Goal: Information Seeking & Learning: Find specific fact

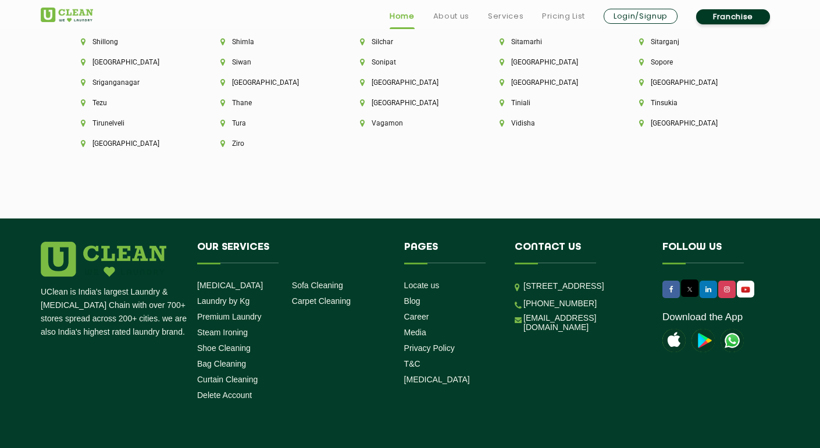
scroll to position [3253, 0]
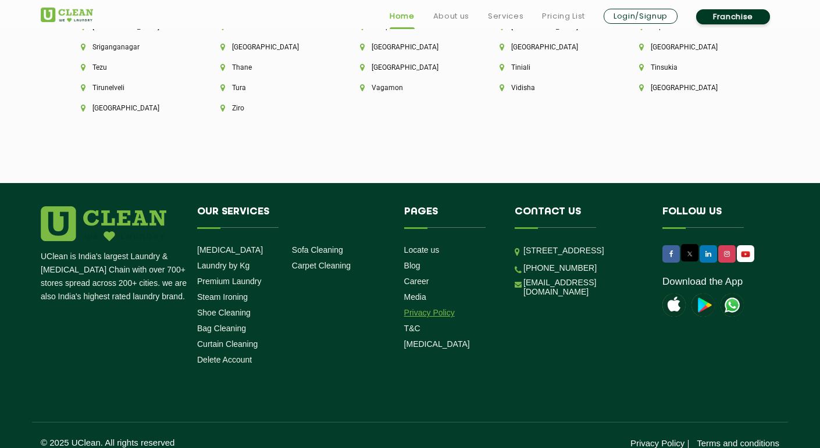
click at [435, 308] on link "Privacy Policy" at bounding box center [429, 312] width 51 height 9
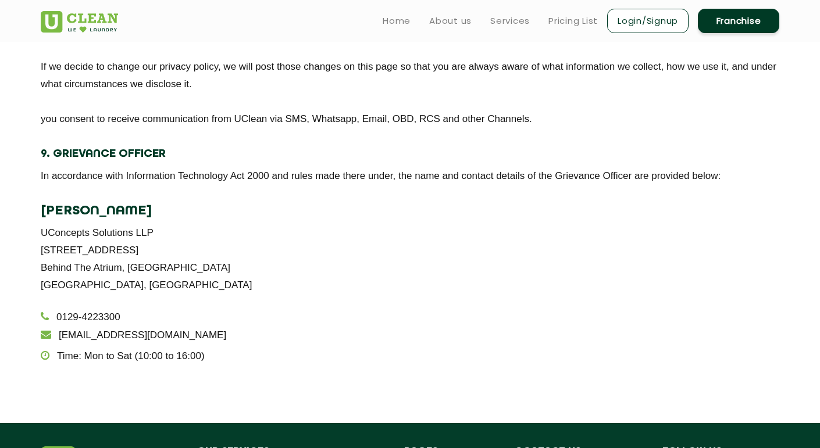
scroll to position [2086, 0]
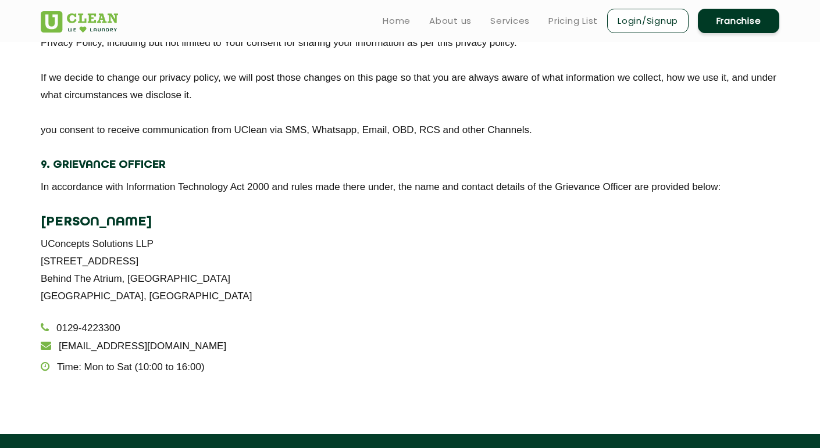
click at [52, 240] on p "UConcepts Solutions LLP [STREET_ADDRESS][GEOGRAPHIC_DATA]" at bounding box center [410, 271] width 739 height 70
drag, startPoint x: 52, startPoint y: 240, endPoint x: 129, endPoint y: 247, distance: 77.1
click at [129, 247] on p "UConcepts Solutions LLP [STREET_ADDRESS][GEOGRAPHIC_DATA]" at bounding box center [410, 271] width 739 height 70
copy p "UConcepts Solutions"
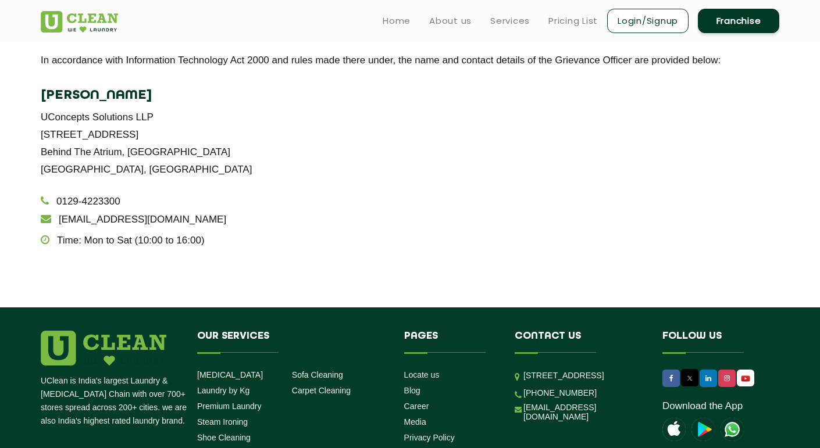
scroll to position [2208, 0]
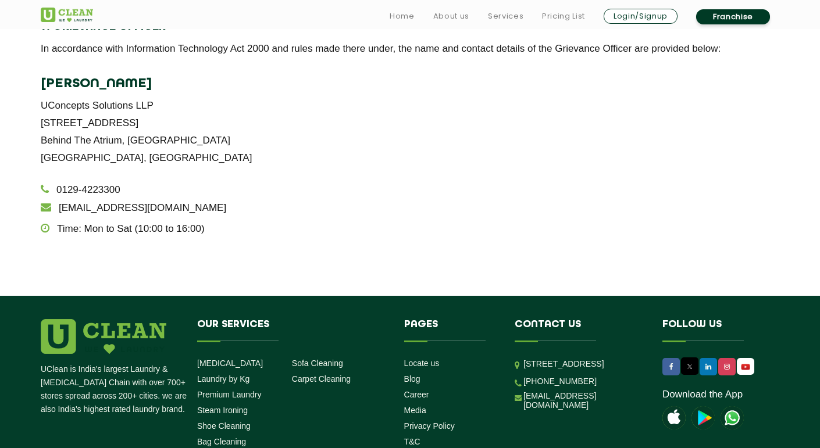
scroll to position [2349, 0]
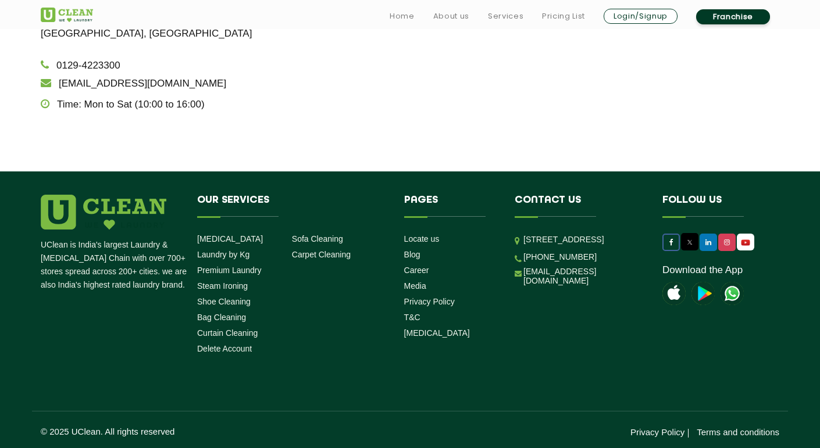
click at [665, 249] on link at bounding box center [671, 242] width 17 height 17
click at [726, 241] on icon at bounding box center [727, 242] width 6 height 7
